Goal: Find specific page/section: Find specific page/section

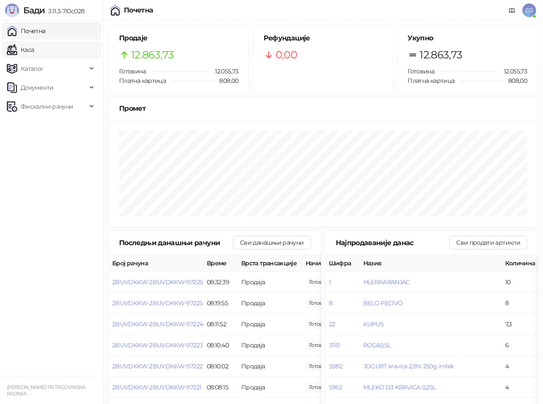
click at [34, 50] on link "Каса" at bounding box center [20, 49] width 27 height 17
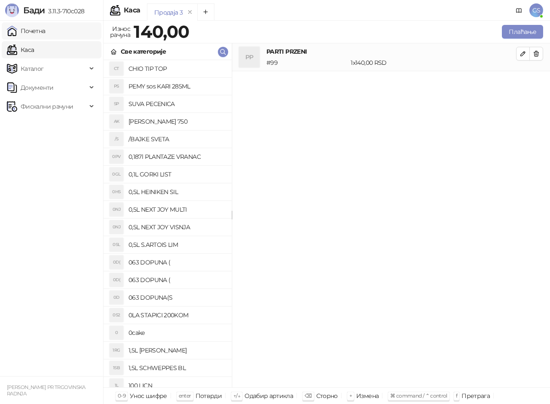
click at [46, 31] on link "Почетна" at bounding box center [26, 30] width 39 height 17
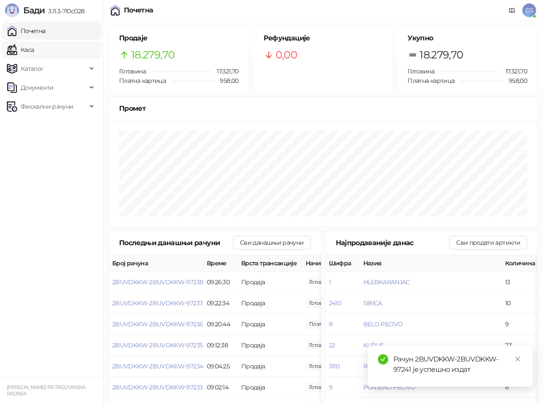
click at [34, 46] on link "Каса" at bounding box center [20, 49] width 27 height 17
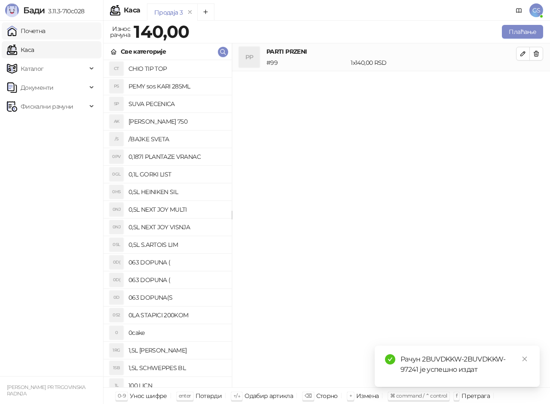
click at [46, 29] on link "Почетна" at bounding box center [26, 30] width 39 height 17
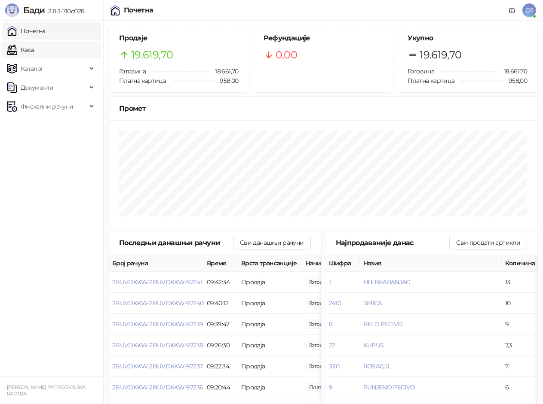
click at [33, 54] on link "Каса" at bounding box center [20, 49] width 27 height 17
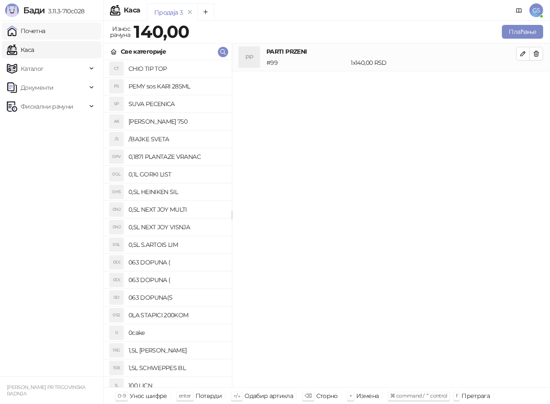
click at [46, 29] on link "Почетна" at bounding box center [26, 30] width 39 height 17
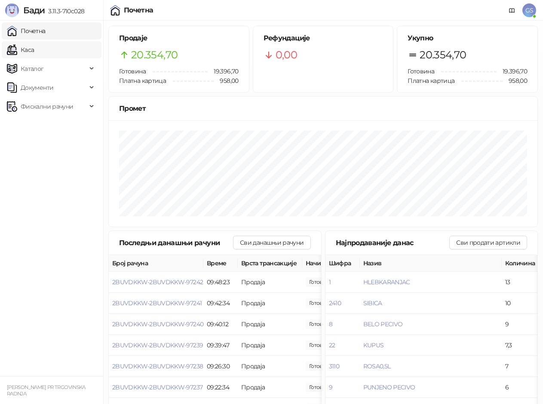
click at [34, 48] on link "Каса" at bounding box center [20, 49] width 27 height 17
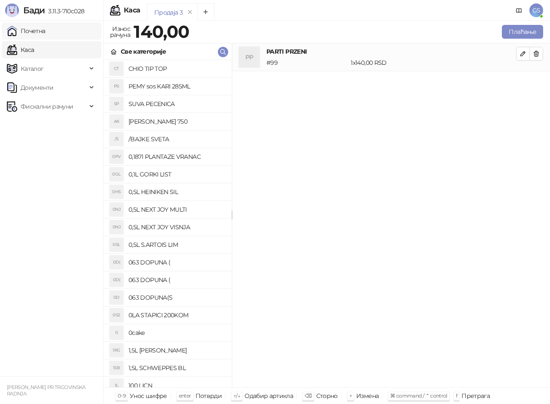
click at [46, 34] on link "Почетна" at bounding box center [26, 30] width 39 height 17
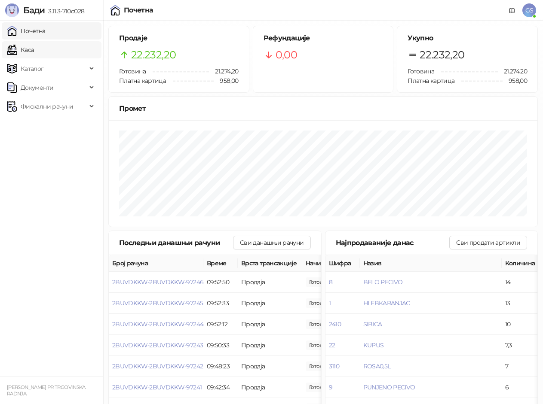
click at [34, 54] on link "Каса" at bounding box center [20, 49] width 27 height 17
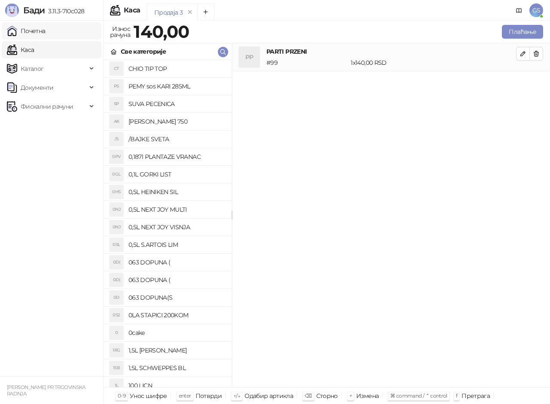
click at [42, 28] on link "Почетна" at bounding box center [26, 30] width 39 height 17
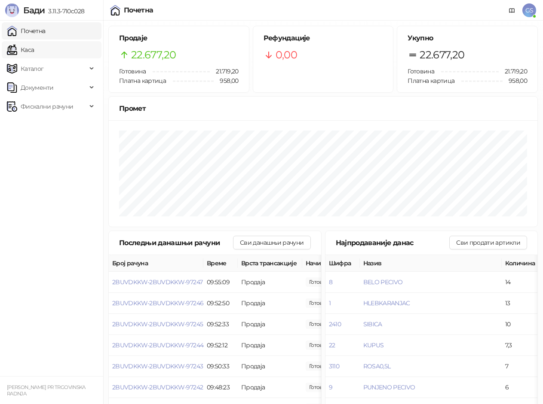
click at [34, 44] on link "Каса" at bounding box center [20, 49] width 27 height 17
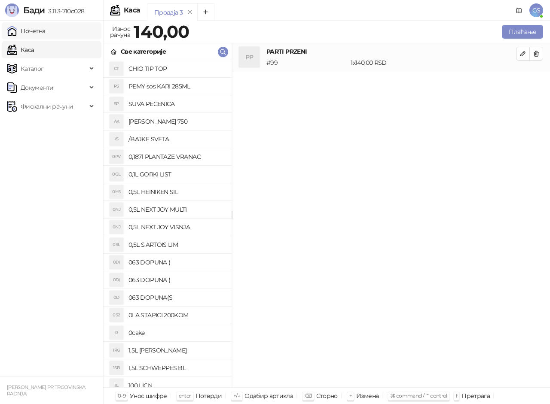
click at [46, 29] on link "Почетна" at bounding box center [26, 30] width 39 height 17
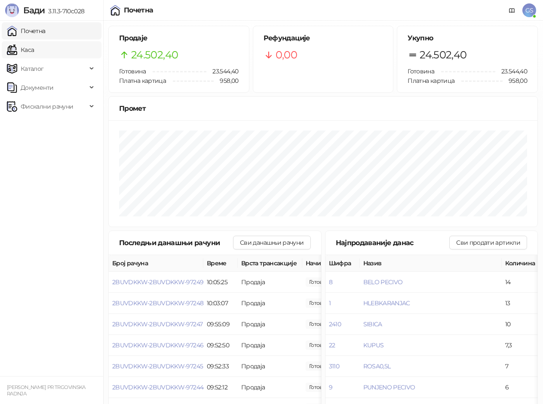
click at [34, 46] on link "Каса" at bounding box center [20, 49] width 27 height 17
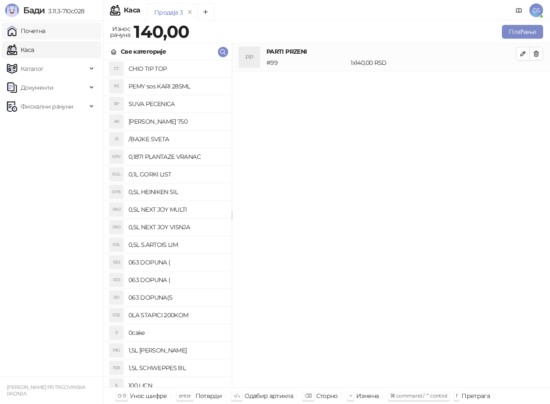
click at [46, 32] on link "Почетна" at bounding box center [26, 30] width 39 height 17
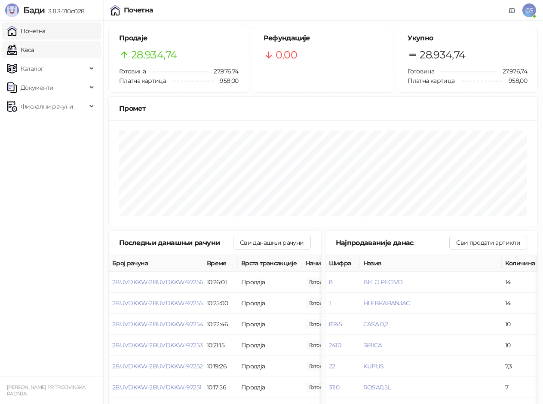
click at [32, 52] on link "Каса" at bounding box center [20, 49] width 27 height 17
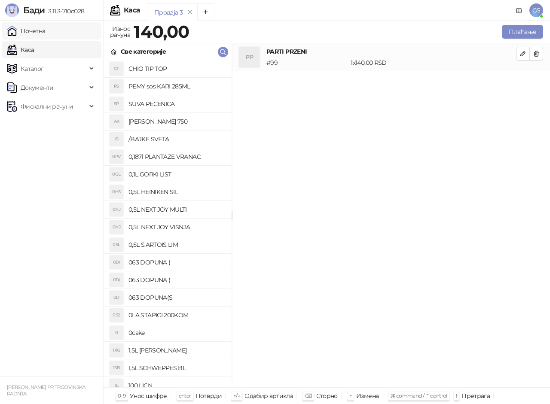
click at [46, 26] on link "Почетна" at bounding box center [26, 30] width 39 height 17
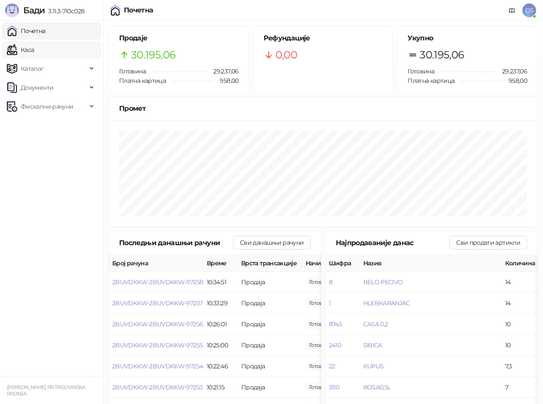
click at [34, 48] on link "Каса" at bounding box center [20, 49] width 27 height 17
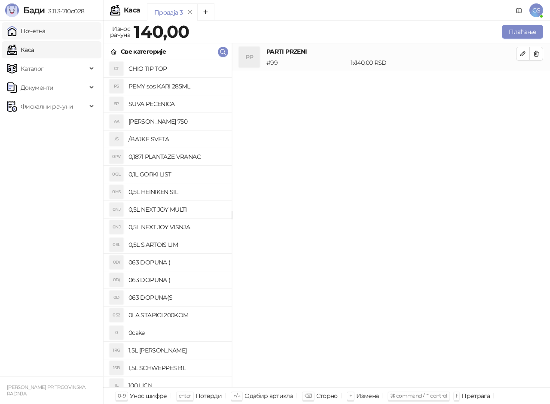
click at [46, 31] on link "Почетна" at bounding box center [26, 30] width 39 height 17
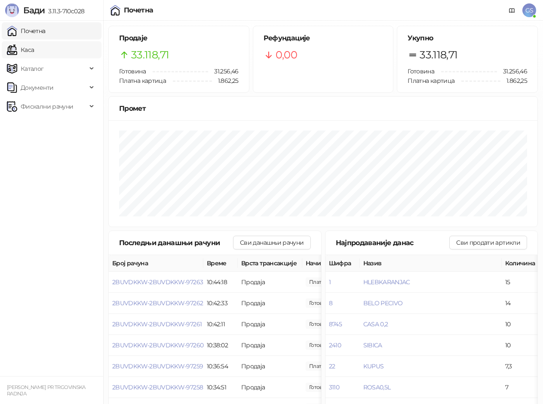
click at [34, 49] on link "Каса" at bounding box center [20, 49] width 27 height 17
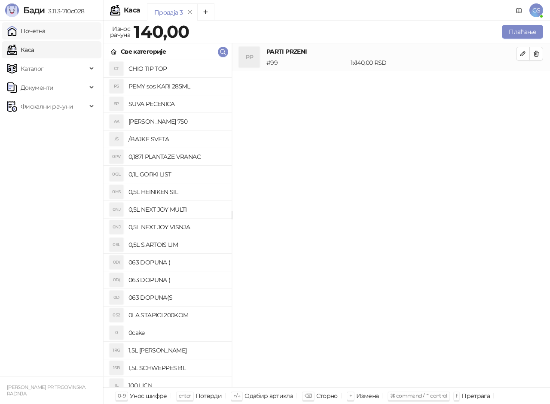
click at [46, 28] on link "Почетна" at bounding box center [26, 30] width 39 height 17
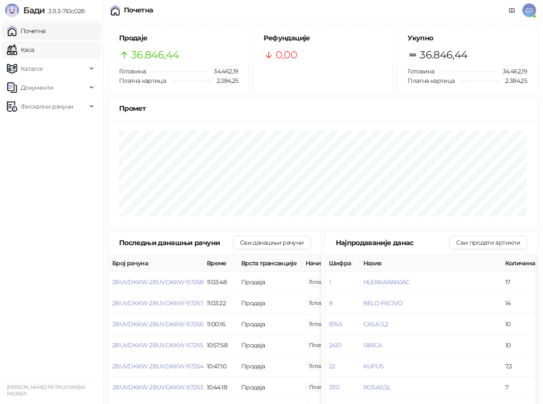
click at [34, 55] on link "Каса" at bounding box center [20, 49] width 27 height 17
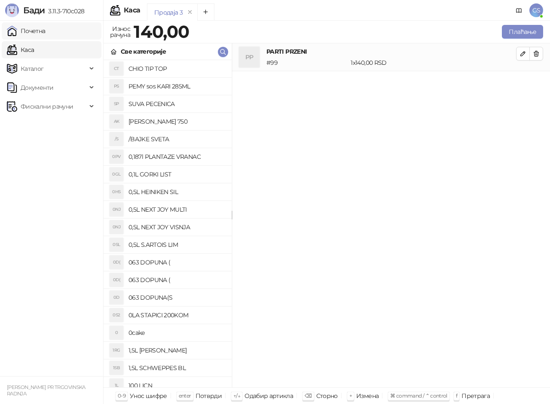
click at [46, 36] on link "Почетна" at bounding box center [26, 30] width 39 height 17
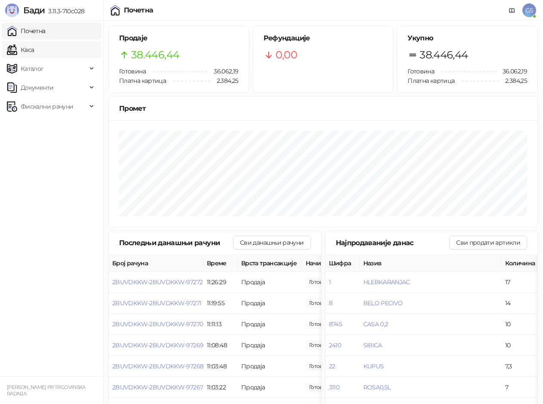
click at [34, 50] on link "Каса" at bounding box center [20, 49] width 27 height 17
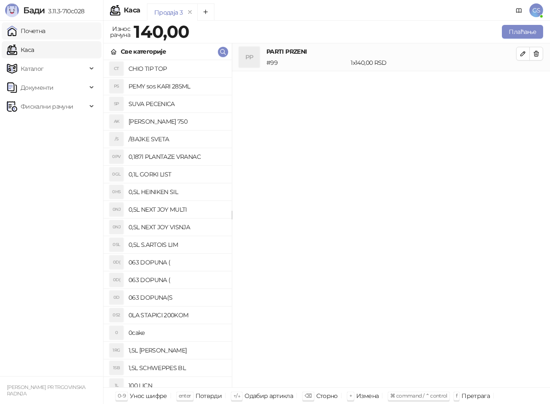
click at [46, 34] on link "Почетна" at bounding box center [26, 30] width 39 height 17
